Goal: Task Accomplishment & Management: Manage account settings

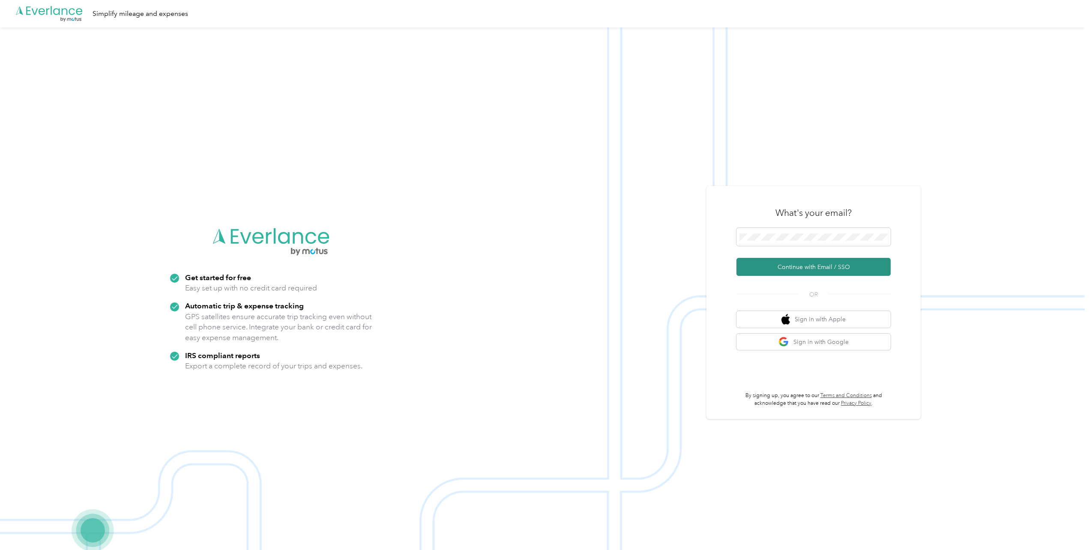
click at [810, 270] on button "Continue with Email / SSO" at bounding box center [813, 267] width 154 height 18
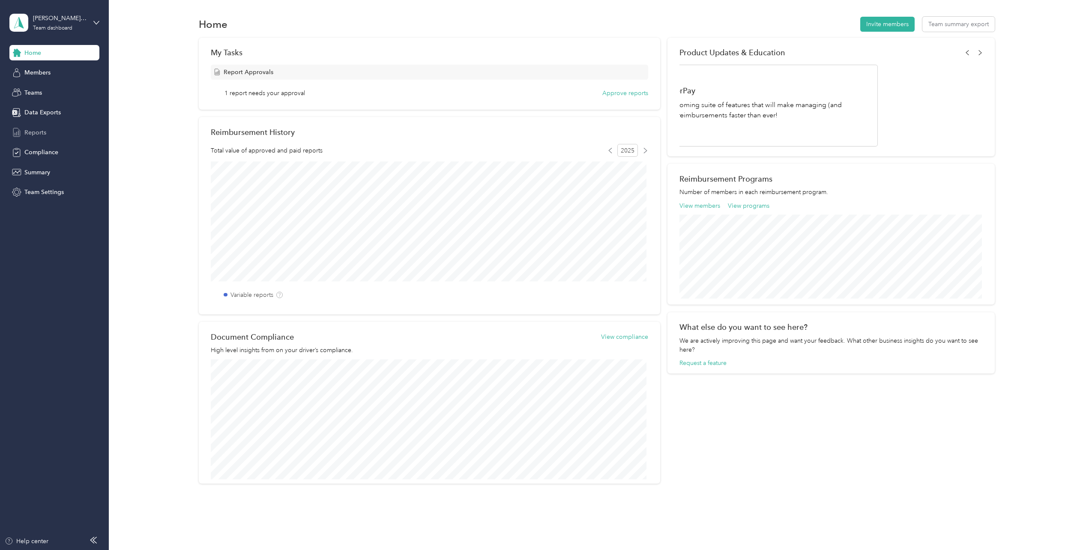
click at [31, 129] on span "Reports" at bounding box center [35, 132] width 22 height 9
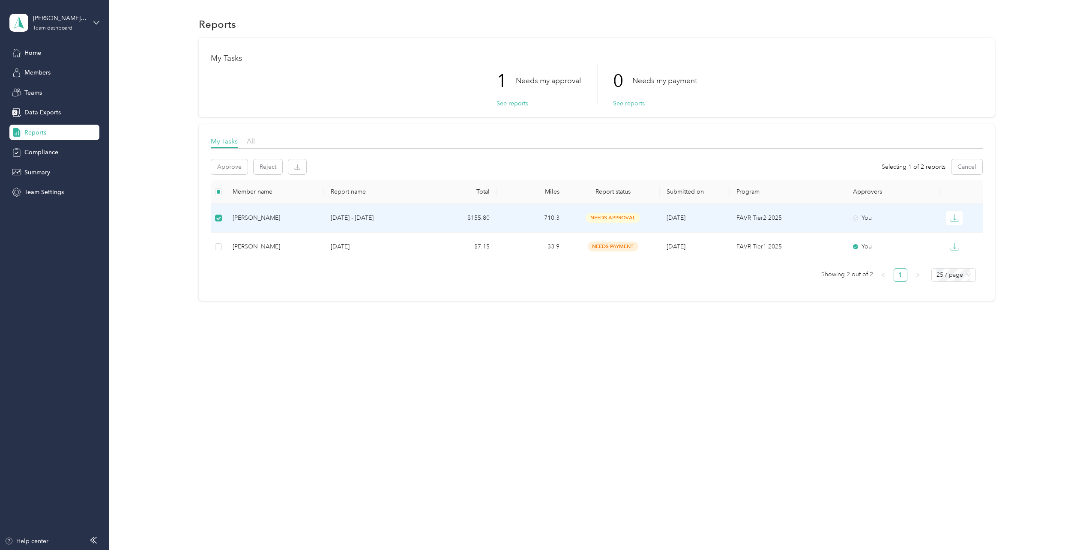
click at [612, 218] on span "needs approval" at bounding box center [613, 218] width 54 height 10
click at [853, 219] on icon at bounding box center [855, 217] width 5 height 5
click at [859, 218] on div "You" at bounding box center [893, 217] width 80 height 9
click at [231, 166] on button "Approve" at bounding box center [229, 166] width 36 height 15
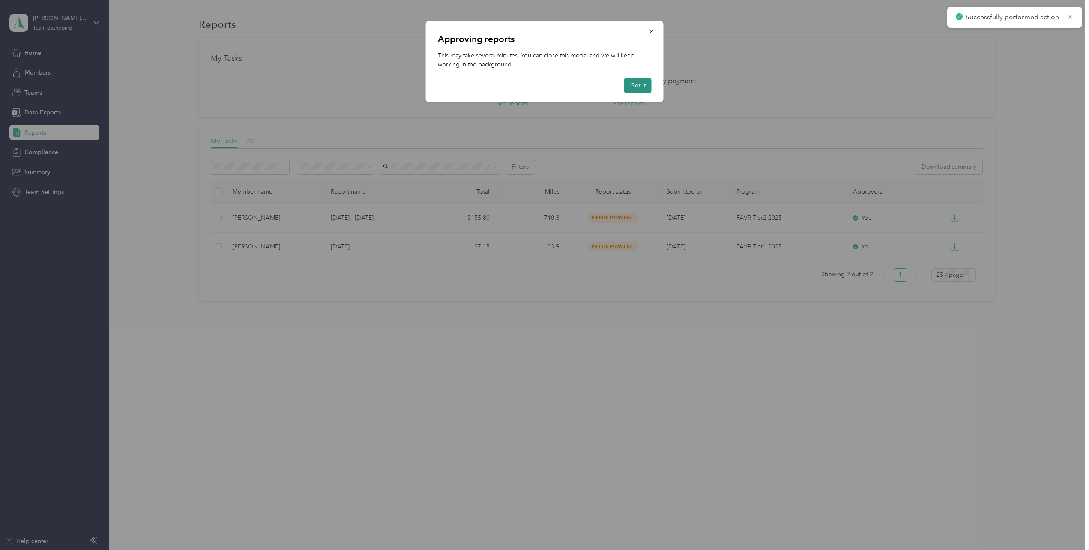
click at [643, 87] on button "Got it" at bounding box center [637, 85] width 27 height 15
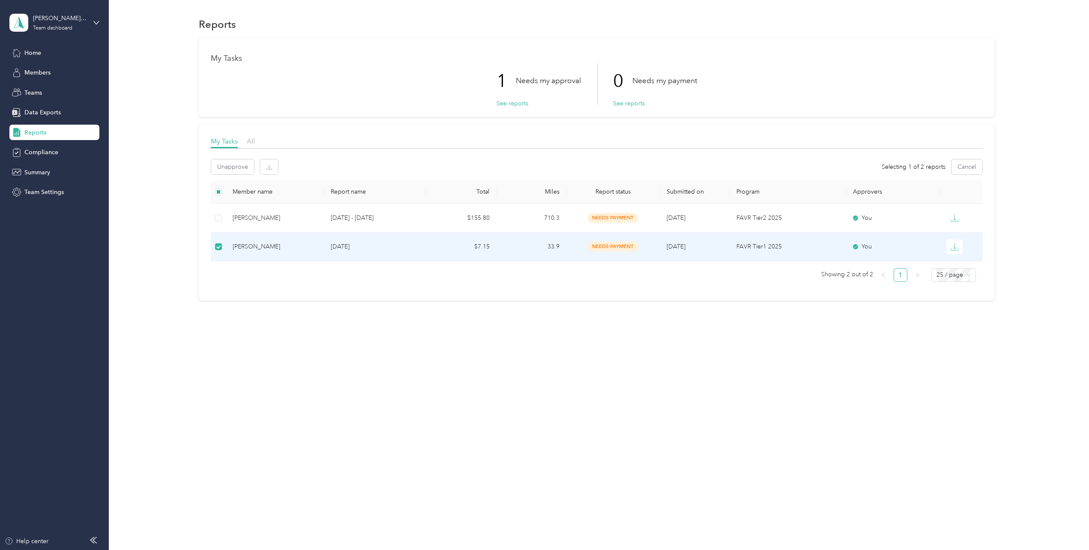
click at [555, 447] on div "Reports My Tasks 1 Needs my approval See reports 0 Needs my payment See reports…" at bounding box center [597, 275] width 976 height 550
click at [520, 103] on button "See reports" at bounding box center [512, 103] width 32 height 9
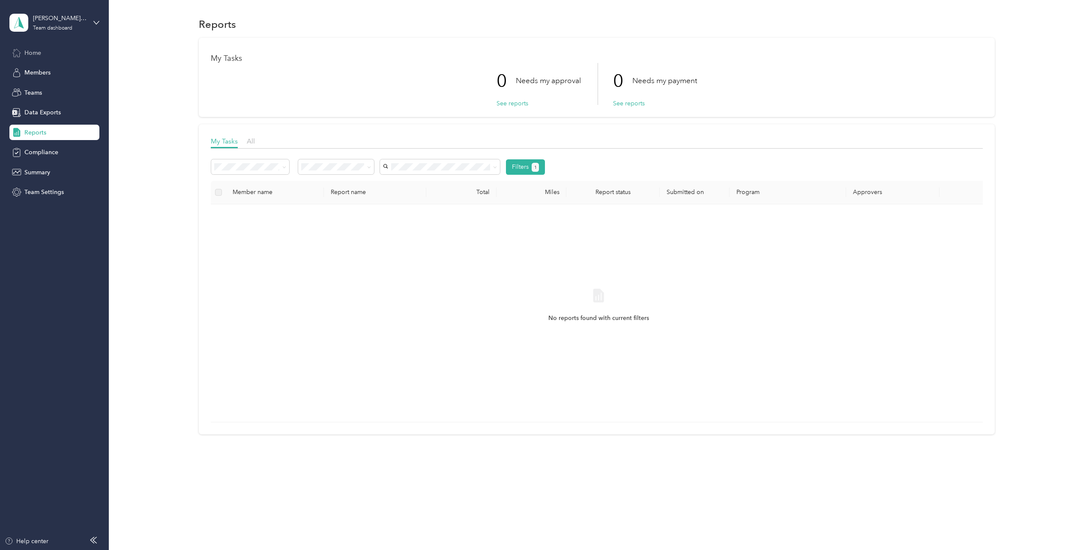
click at [36, 56] on span "Home" at bounding box center [32, 52] width 17 height 9
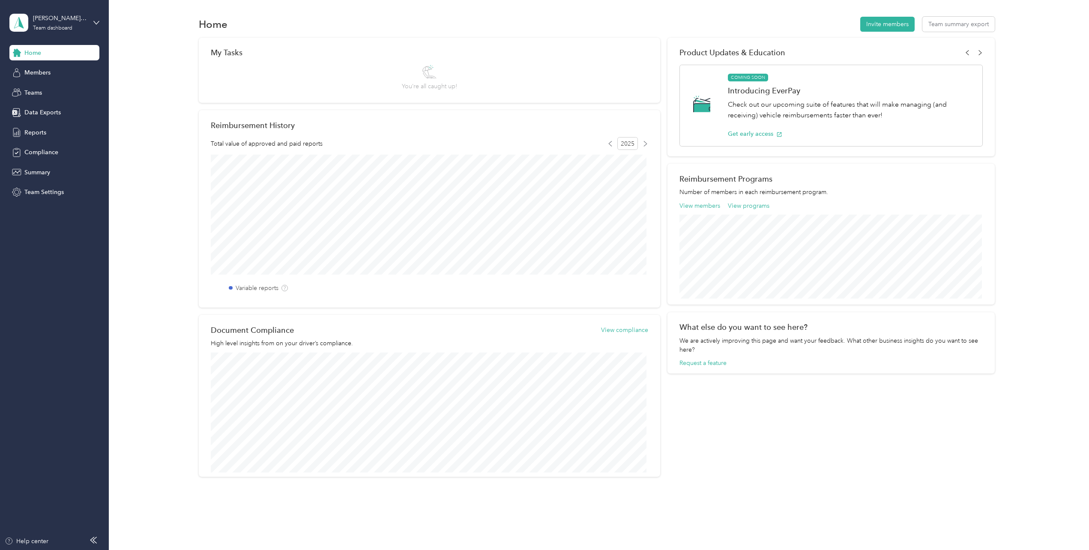
click at [43, 52] on div "Home" at bounding box center [54, 52] width 90 height 15
click at [34, 134] on span "Reports" at bounding box center [35, 132] width 22 height 9
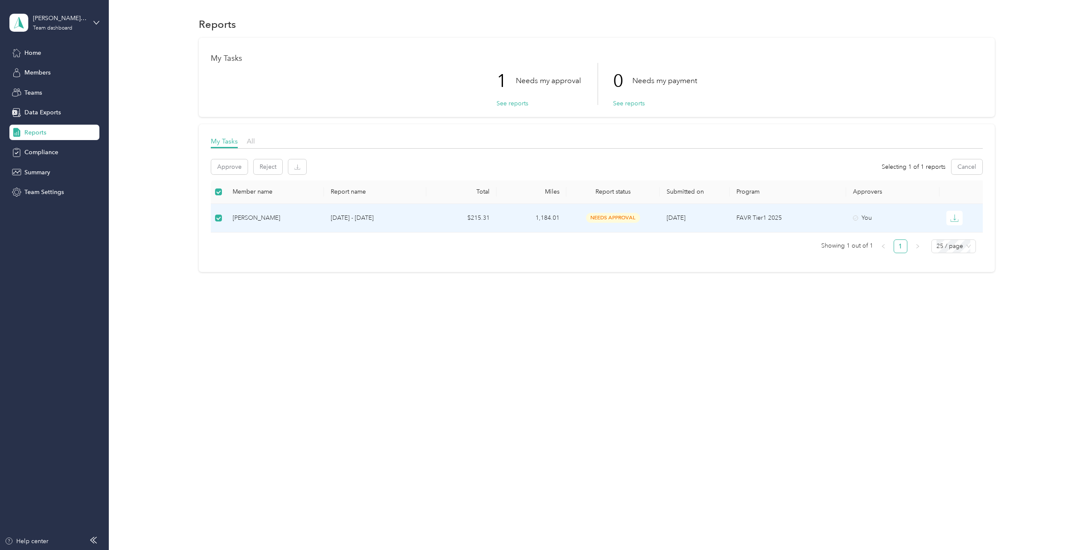
click at [274, 217] on div "Christopher Garcia" at bounding box center [275, 217] width 84 height 9
click at [232, 169] on button "Approve" at bounding box center [229, 166] width 36 height 15
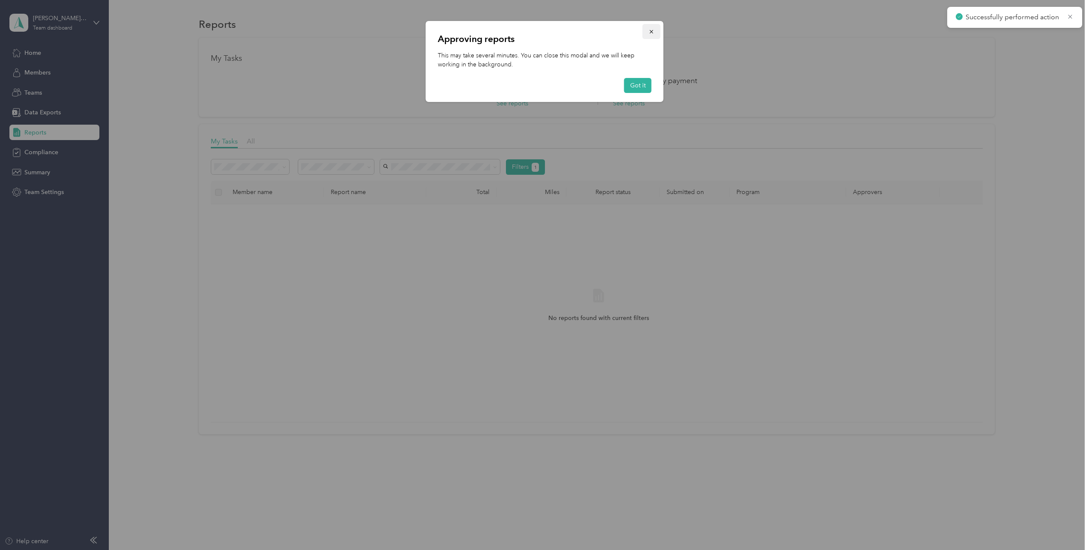
click at [651, 31] on icon "button" at bounding box center [651, 32] width 6 height 6
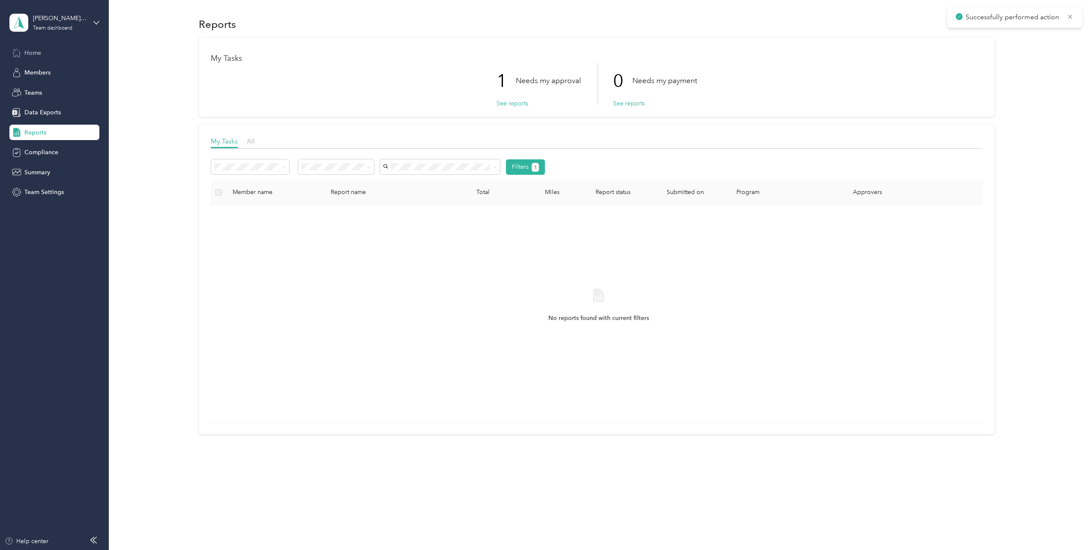
click at [36, 56] on span "Home" at bounding box center [32, 52] width 17 height 9
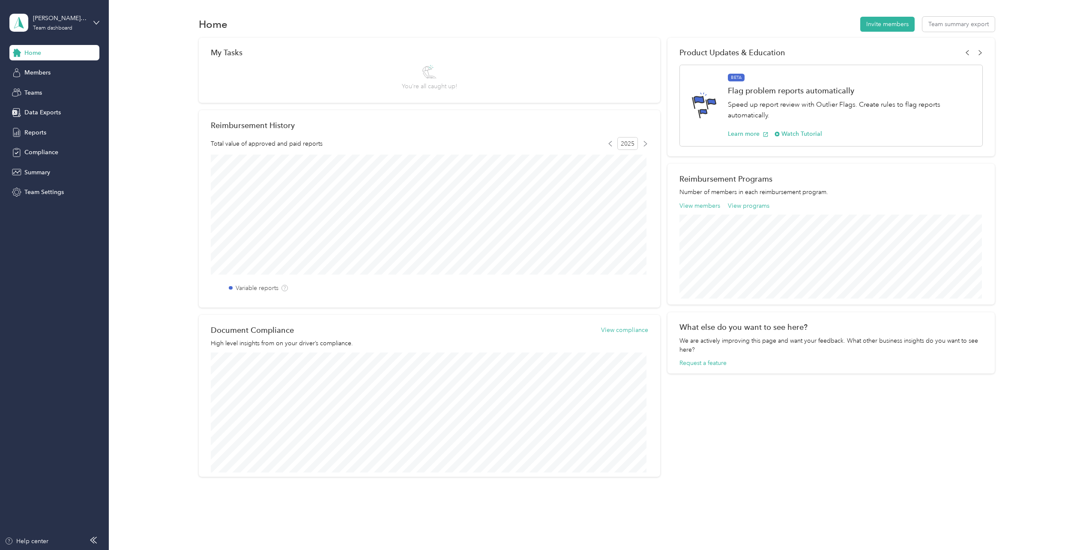
click at [33, 51] on span "Home" at bounding box center [32, 52] width 17 height 9
click at [29, 48] on div "Home" at bounding box center [54, 52] width 90 height 15
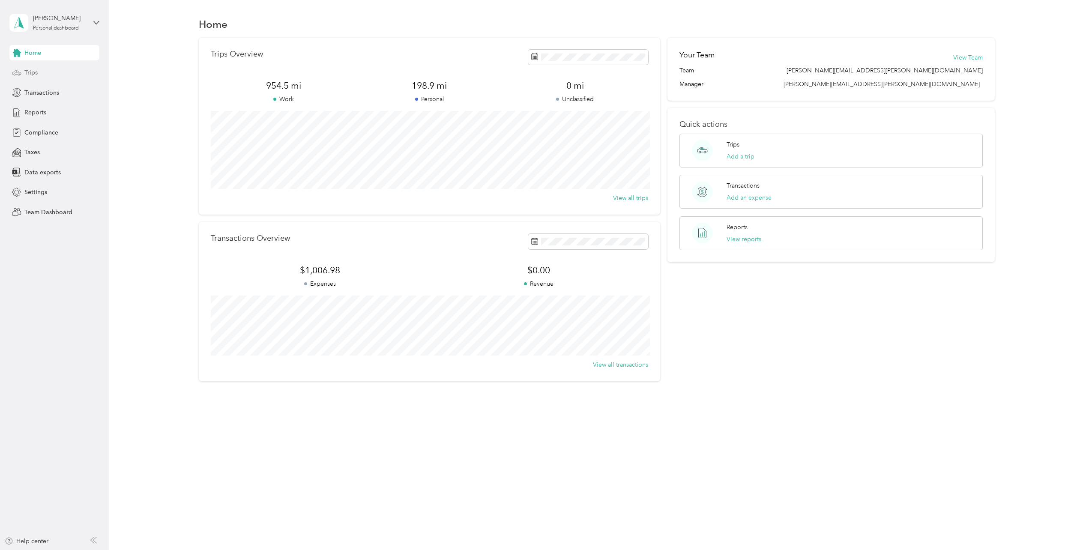
click at [28, 71] on span "Trips" at bounding box center [30, 72] width 13 height 9
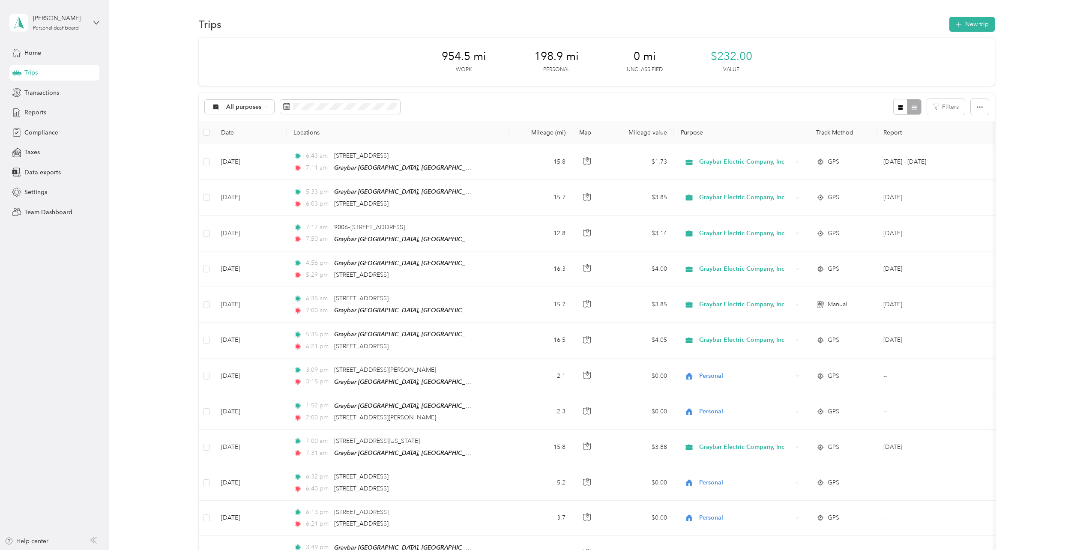
click at [36, 53] on span "Home" at bounding box center [32, 52] width 17 height 9
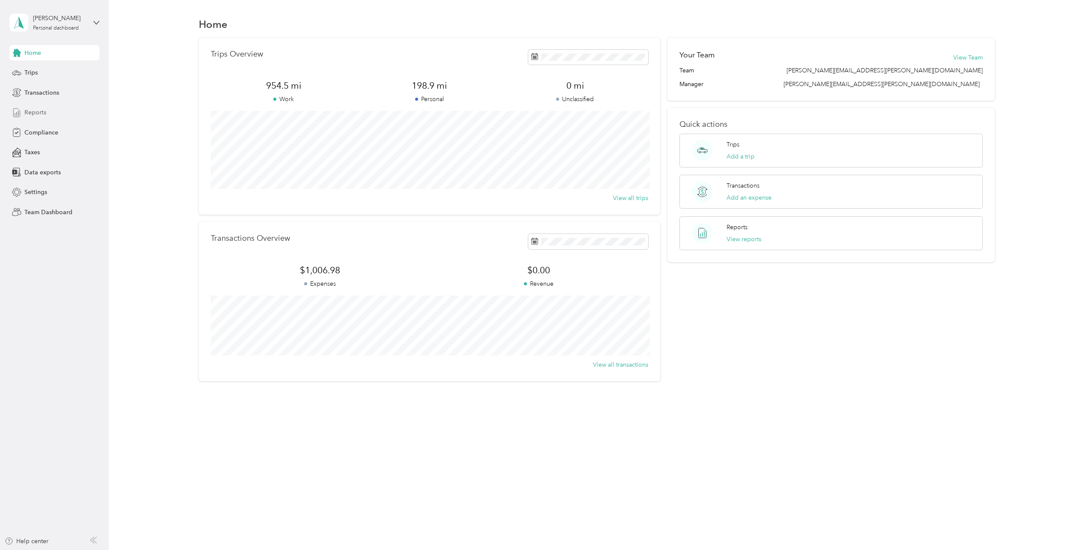
click at [40, 114] on span "Reports" at bounding box center [35, 112] width 22 height 9
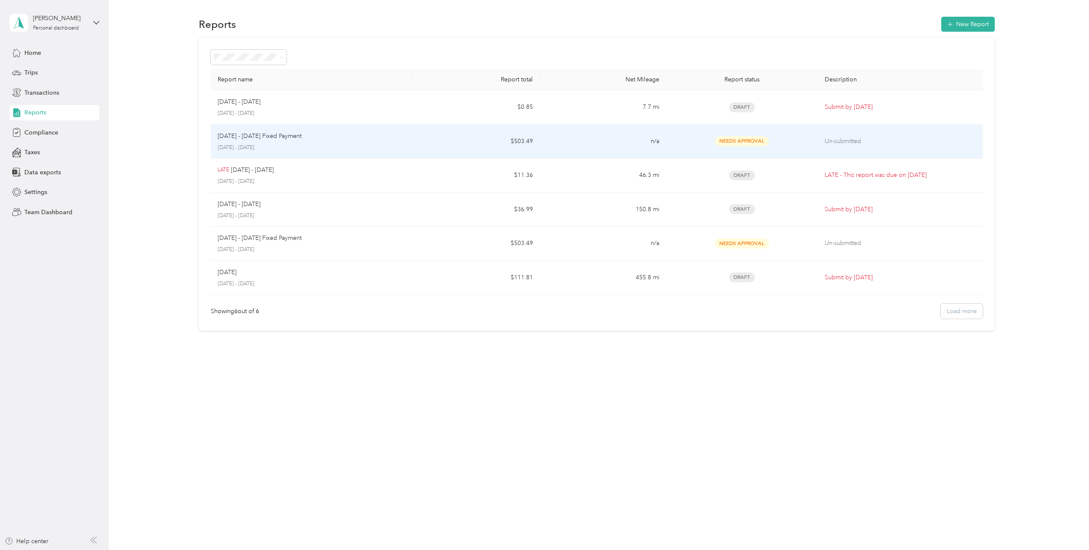
click at [275, 144] on p "October 1 - 31, 2025" at bounding box center [312, 148] width 188 height 8
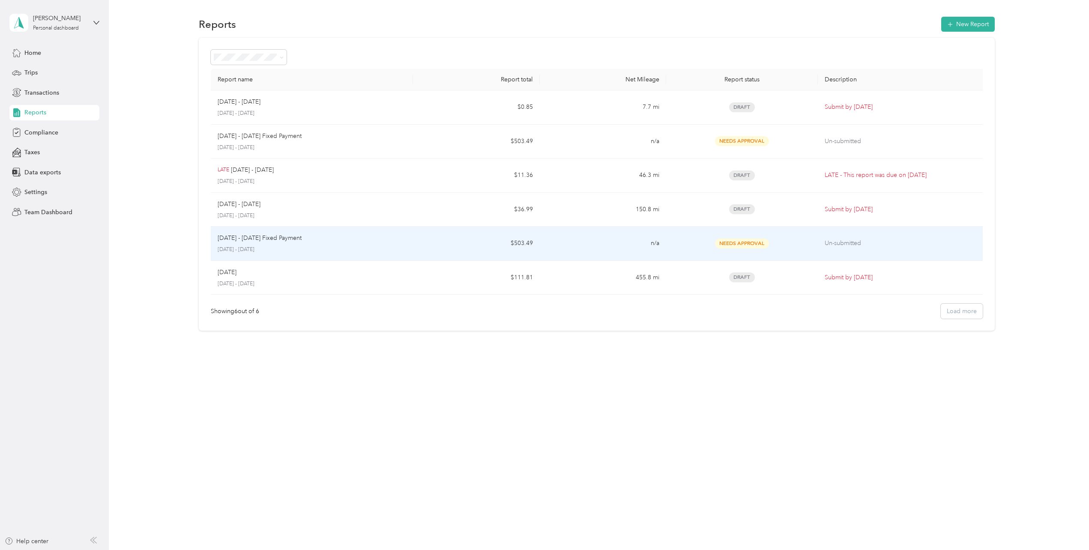
click at [246, 243] on div "Sep 1 - 30, 2025 Fixed Payment September 1 - 30, 2025" at bounding box center [312, 243] width 188 height 20
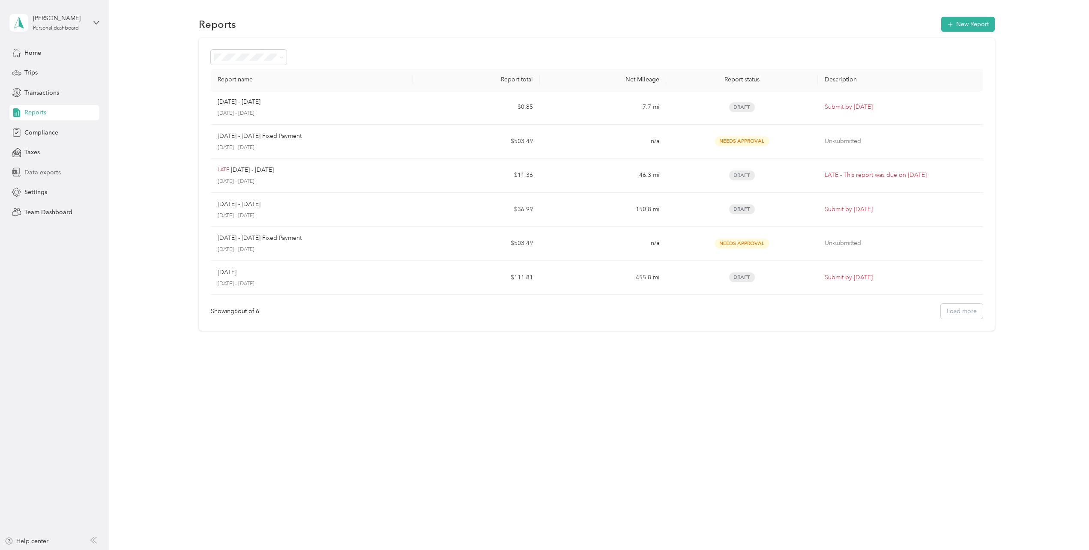
click at [53, 173] on span "Data exports" at bounding box center [42, 172] width 36 height 9
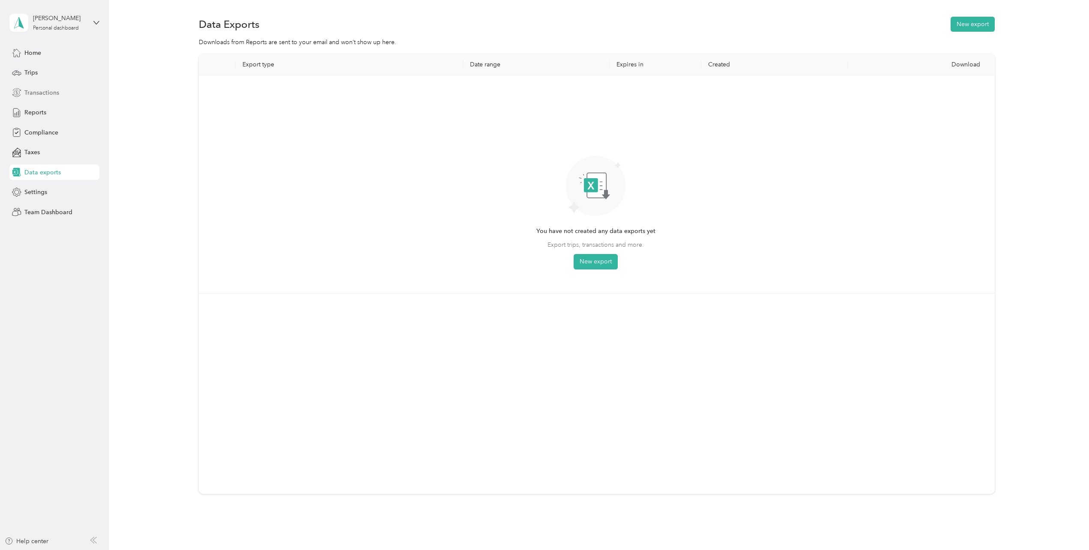
click at [56, 93] on span "Transactions" at bounding box center [41, 92] width 35 height 9
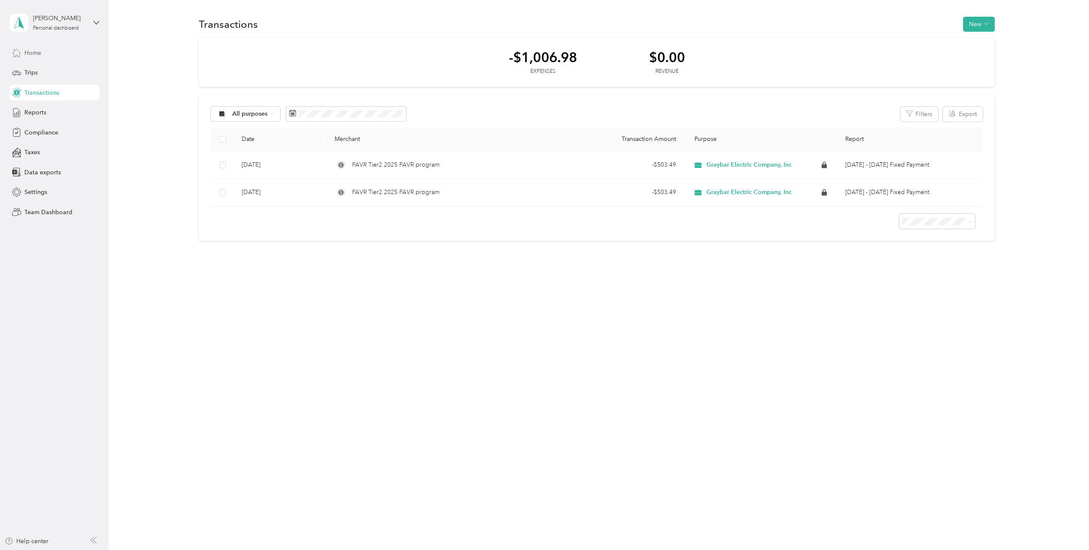
click at [39, 49] on span "Home" at bounding box center [32, 52] width 17 height 9
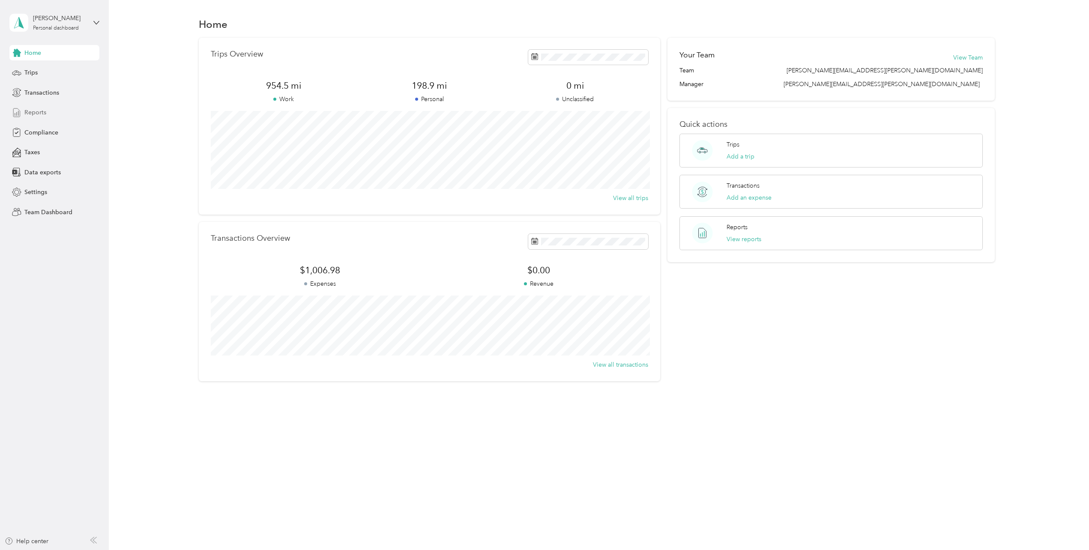
click at [32, 111] on span "Reports" at bounding box center [35, 112] width 22 height 9
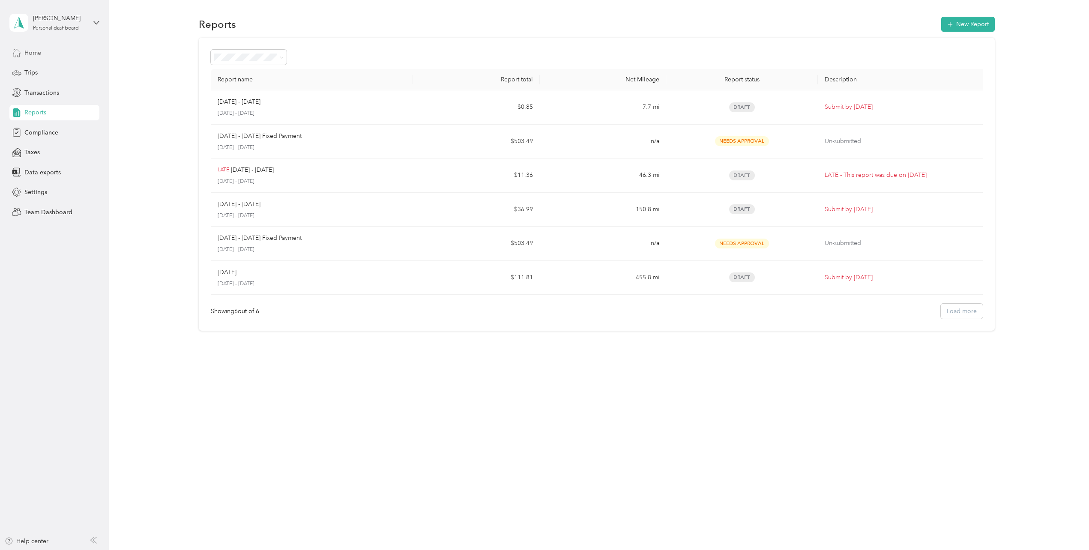
click at [46, 53] on div "Home" at bounding box center [54, 52] width 90 height 15
